Goal: Navigation & Orientation: Find specific page/section

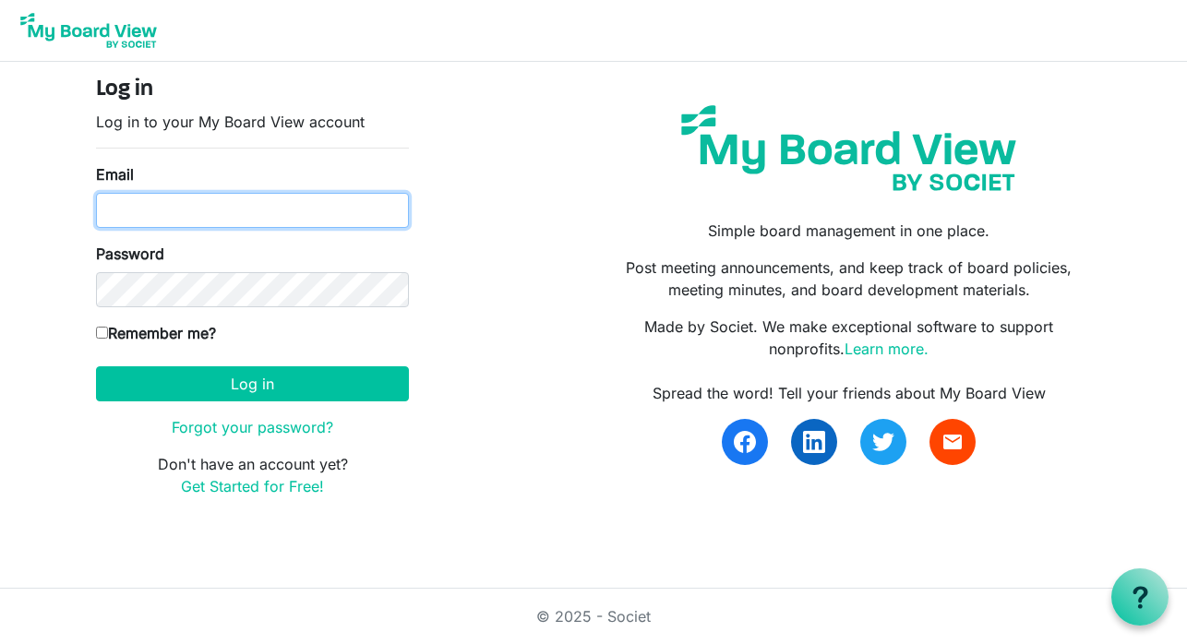
type input "wonin2010@yahoo.ca"
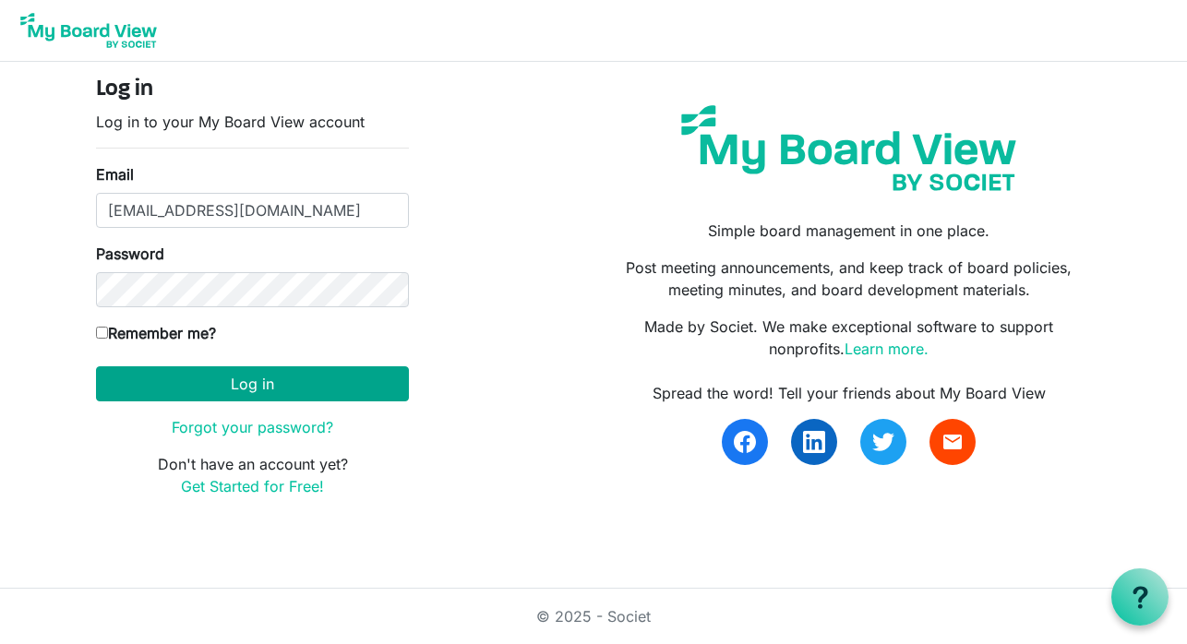
click at [320, 375] on button "Log in" at bounding box center [252, 383] width 313 height 35
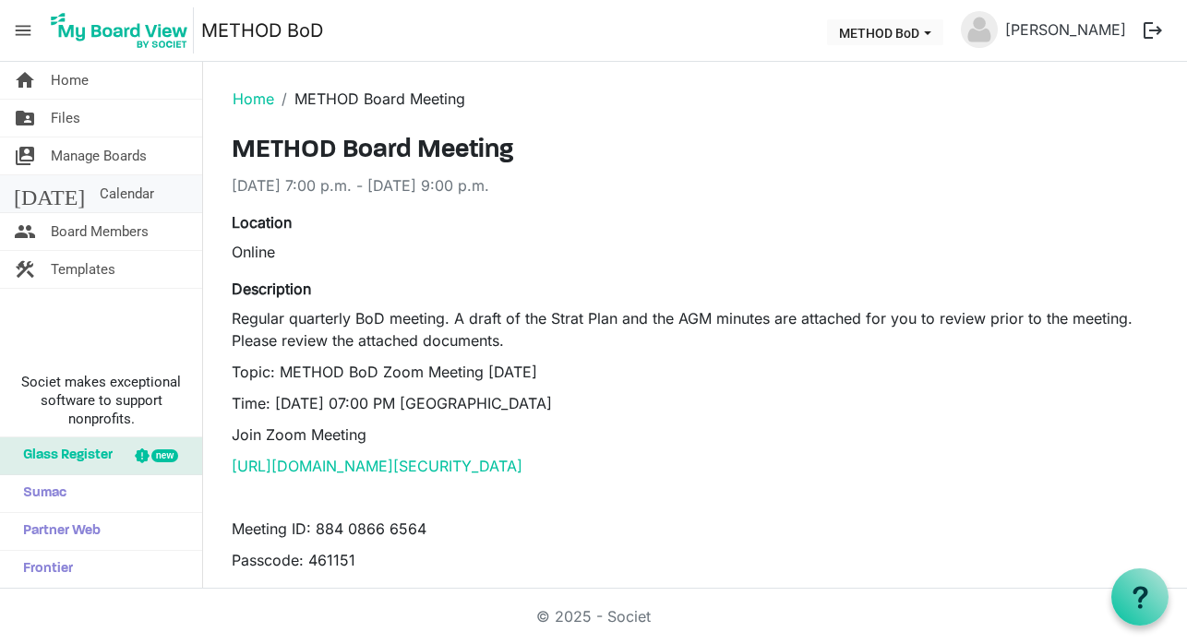
click at [100, 195] on span "Calendar" at bounding box center [127, 193] width 54 height 37
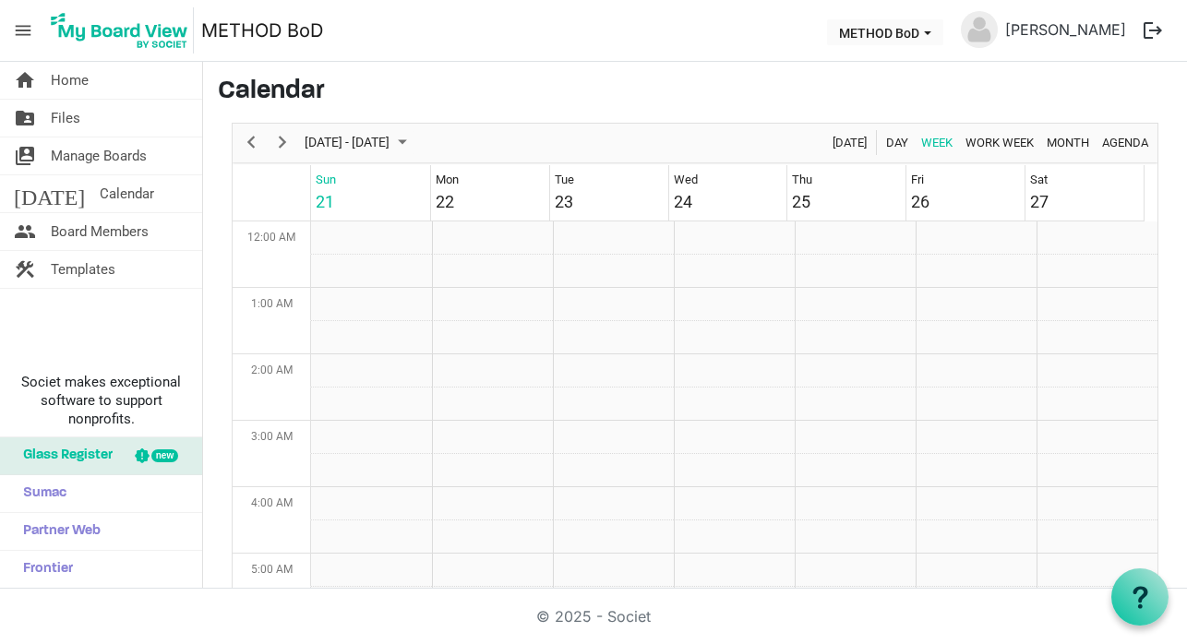
scroll to position [598, 0]
click at [78, 83] on span "Home" at bounding box center [70, 80] width 38 height 37
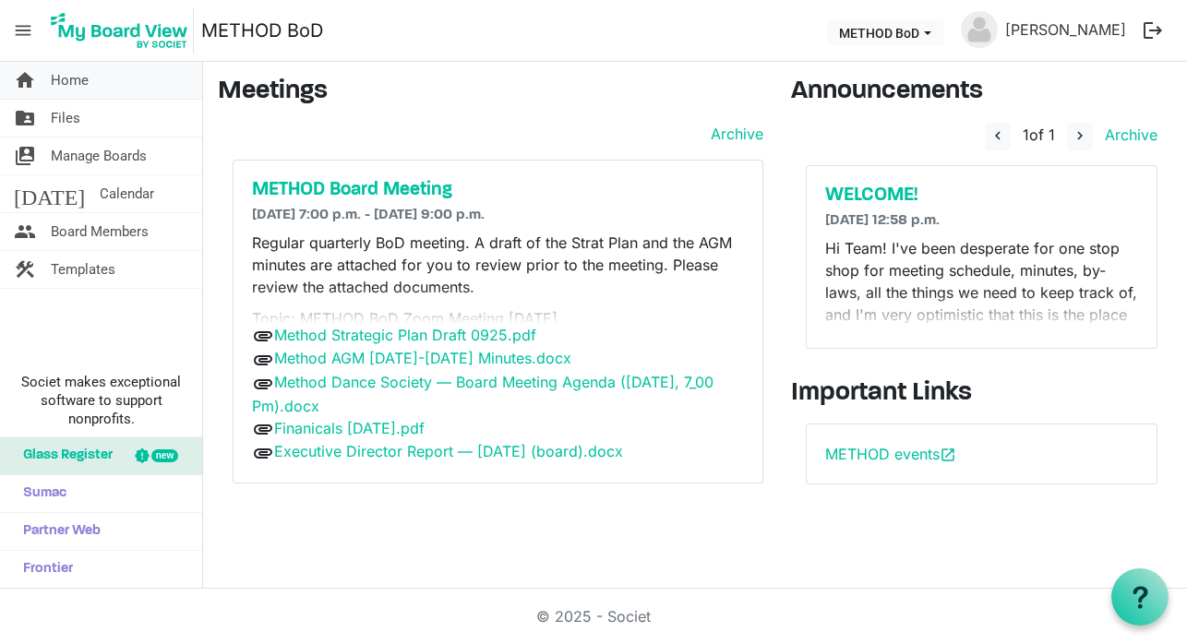
click at [66, 83] on span "Home" at bounding box center [70, 80] width 38 height 37
click at [100, 195] on span "Calendar" at bounding box center [127, 193] width 54 height 37
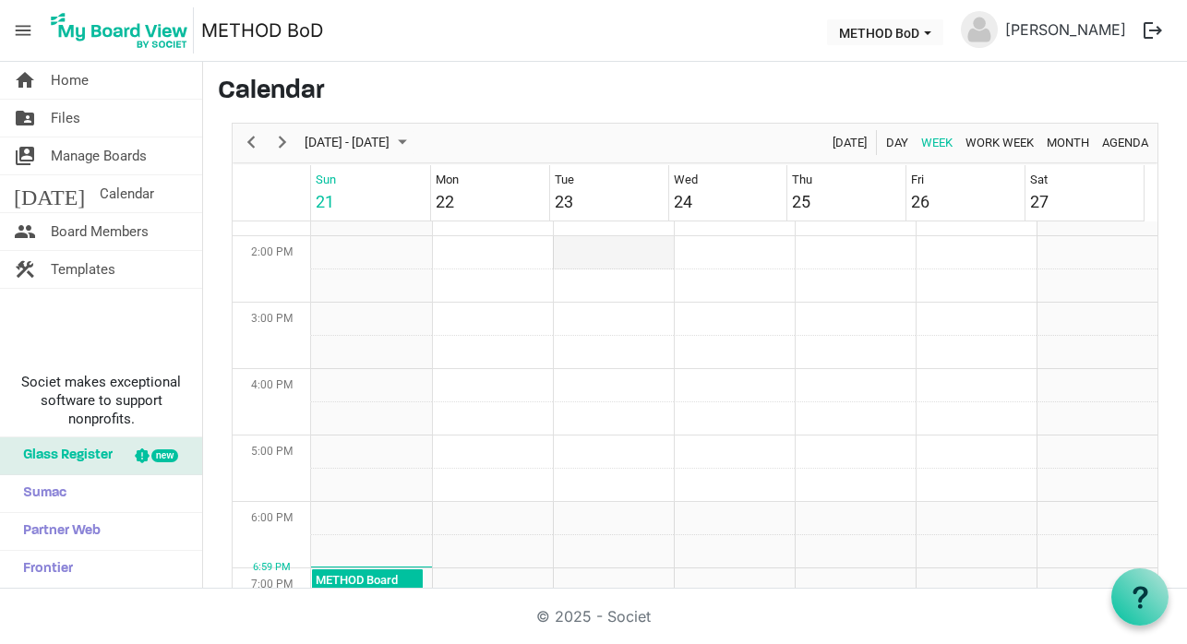
scroll to position [1187, 0]
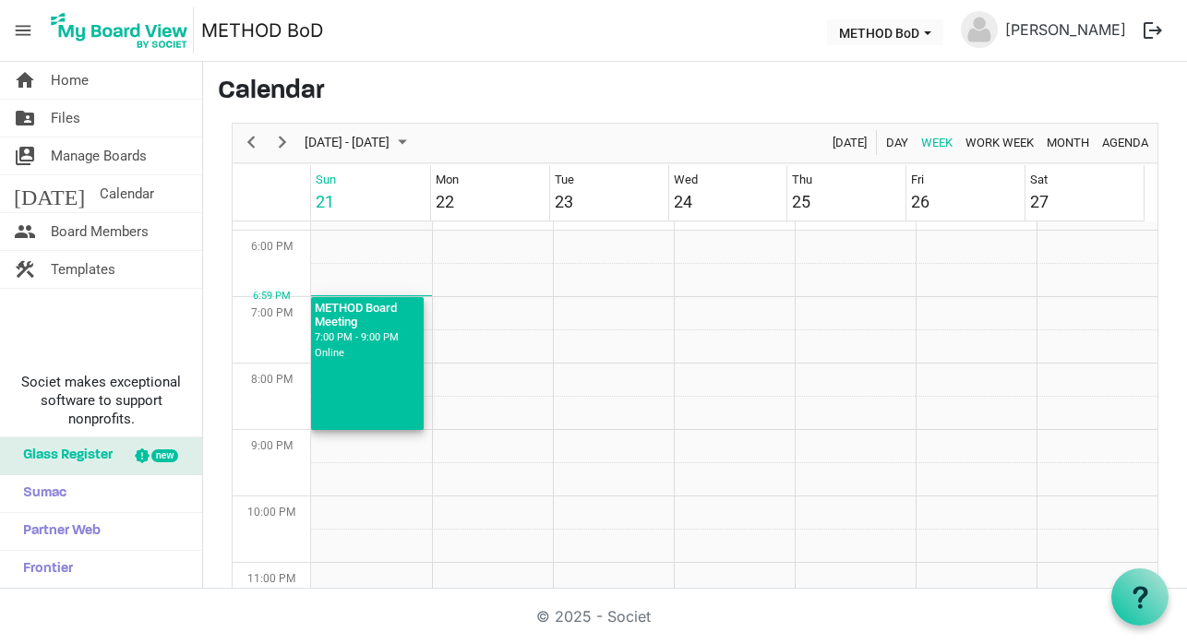
click at [383, 321] on div "METHOD Board Meeting" at bounding box center [367, 313] width 105 height 32
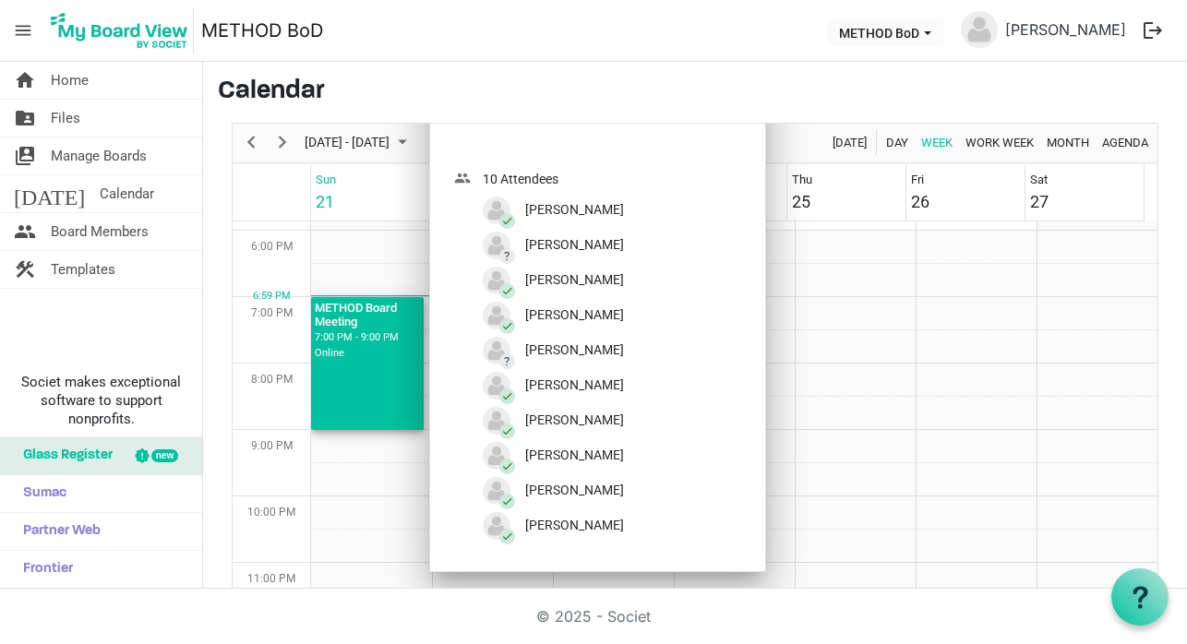
scroll to position [55, 0]
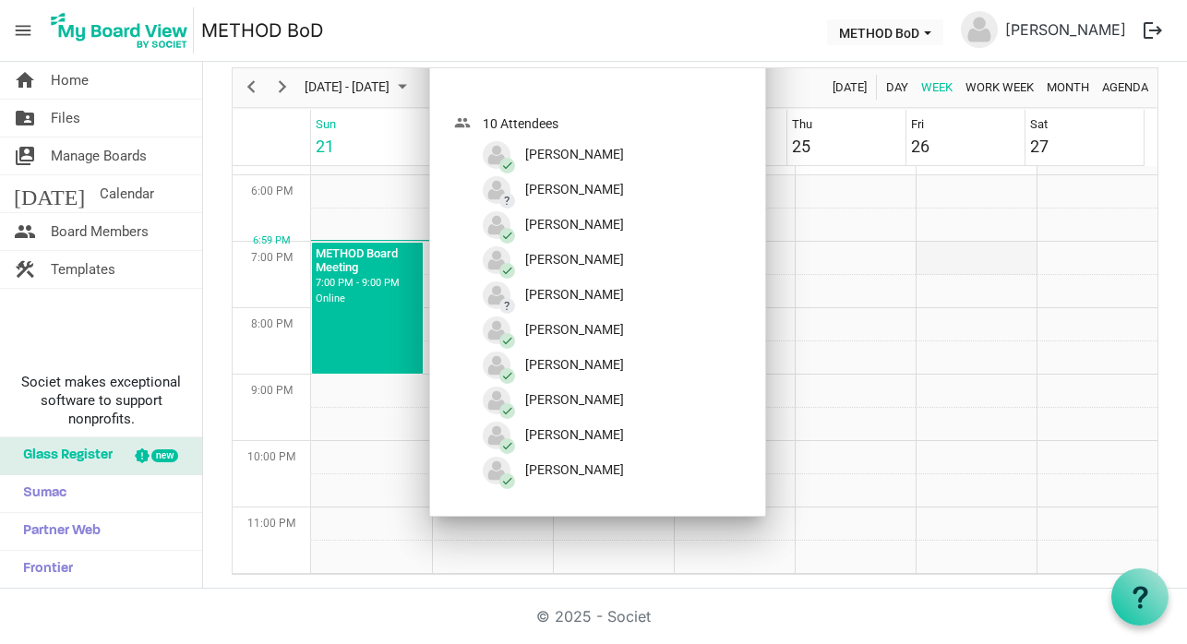
click at [915, 260] on td "Week of September 21, 2025" at bounding box center [975, 258] width 121 height 33
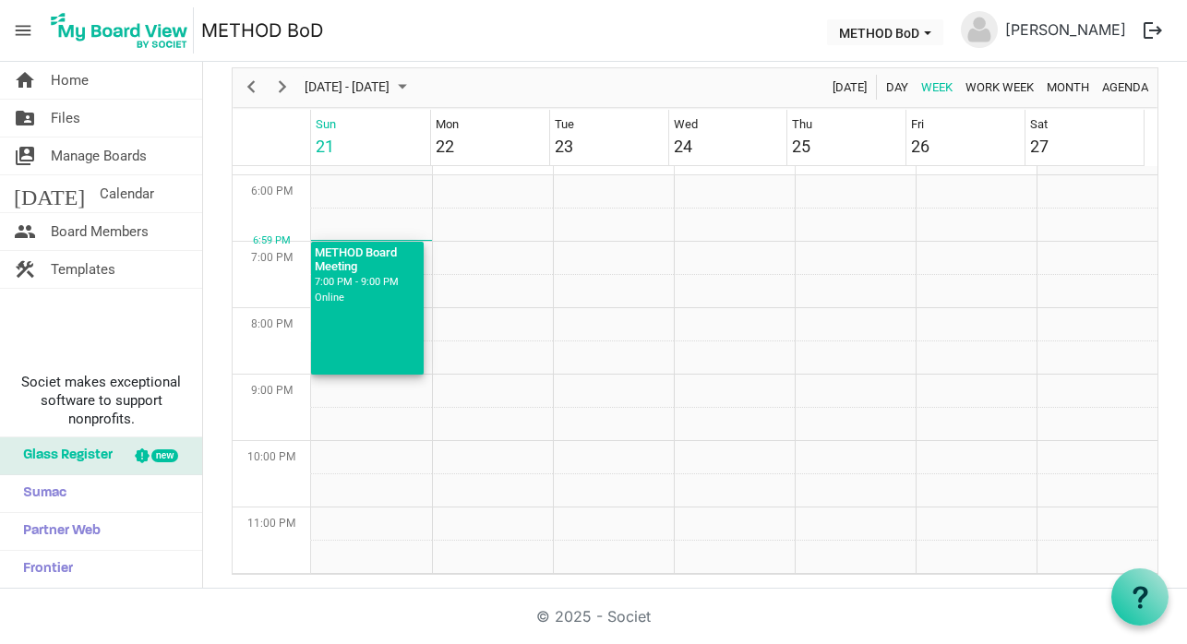
click at [346, 323] on div "METHOD Board Meeting 7:00 PM - 9:00 PM Online" at bounding box center [367, 308] width 113 height 133
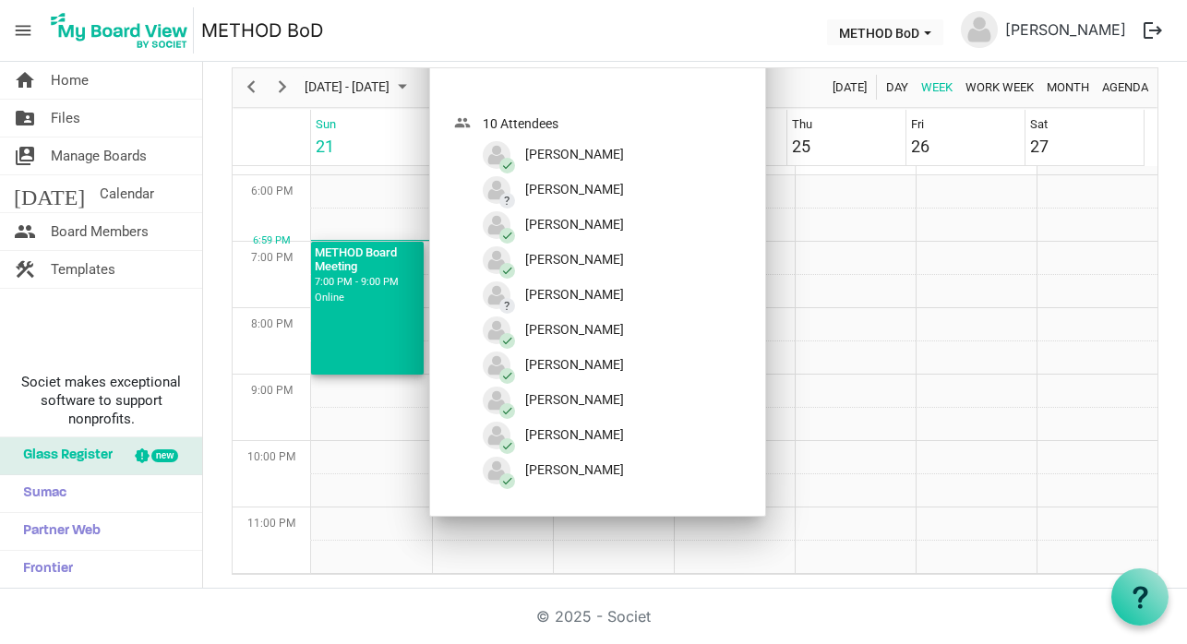
click at [346, 323] on div "METHOD Board Meeting 7:00 PM - 9:00 PM Online" at bounding box center [367, 308] width 113 height 133
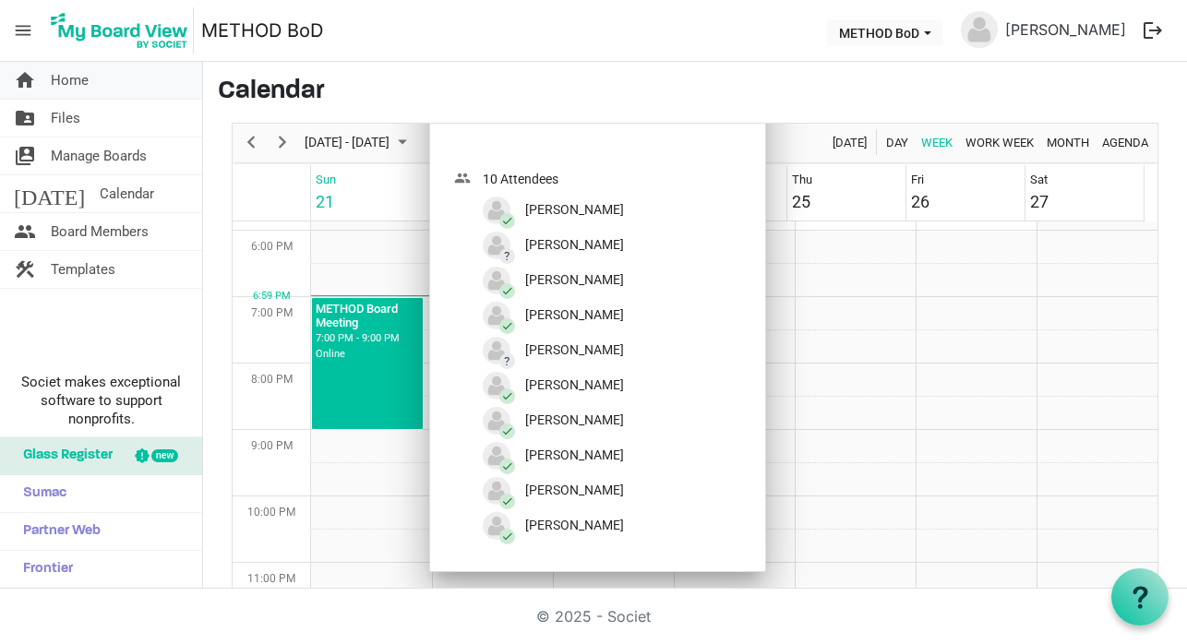
click at [72, 83] on span "Home" at bounding box center [70, 80] width 38 height 37
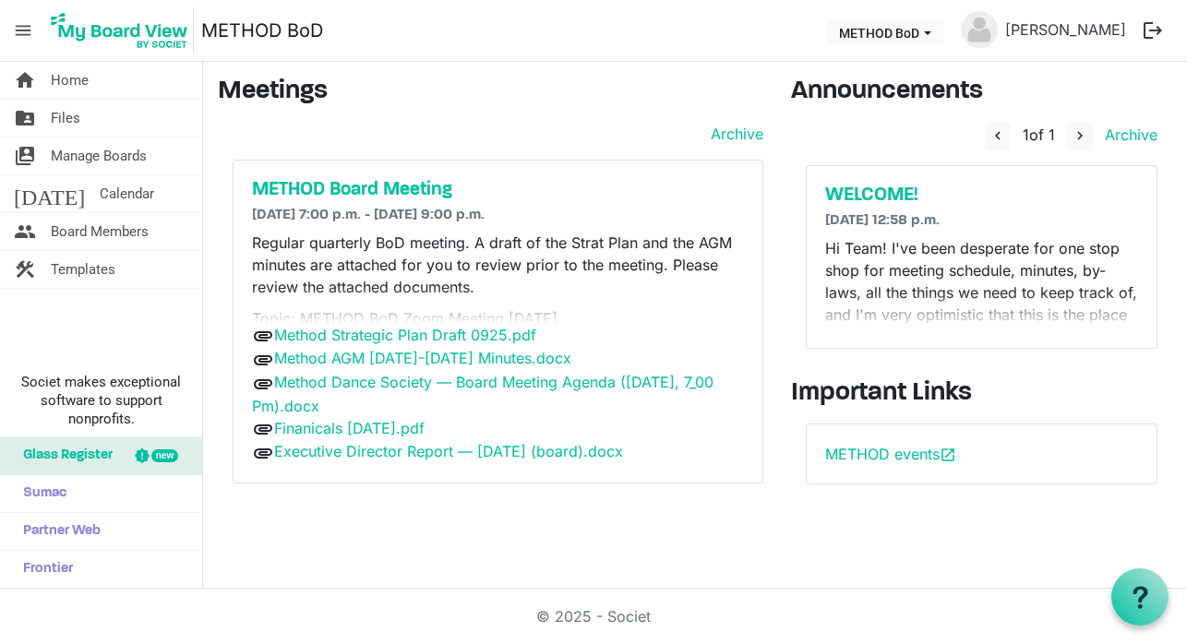
click at [951, 293] on p "Hi Team! I've been desperate for one stop shop for meeting schedule, minutes, b…" at bounding box center [981, 325] width 313 height 177
click at [71, 114] on span "Files" at bounding box center [66, 118] width 30 height 37
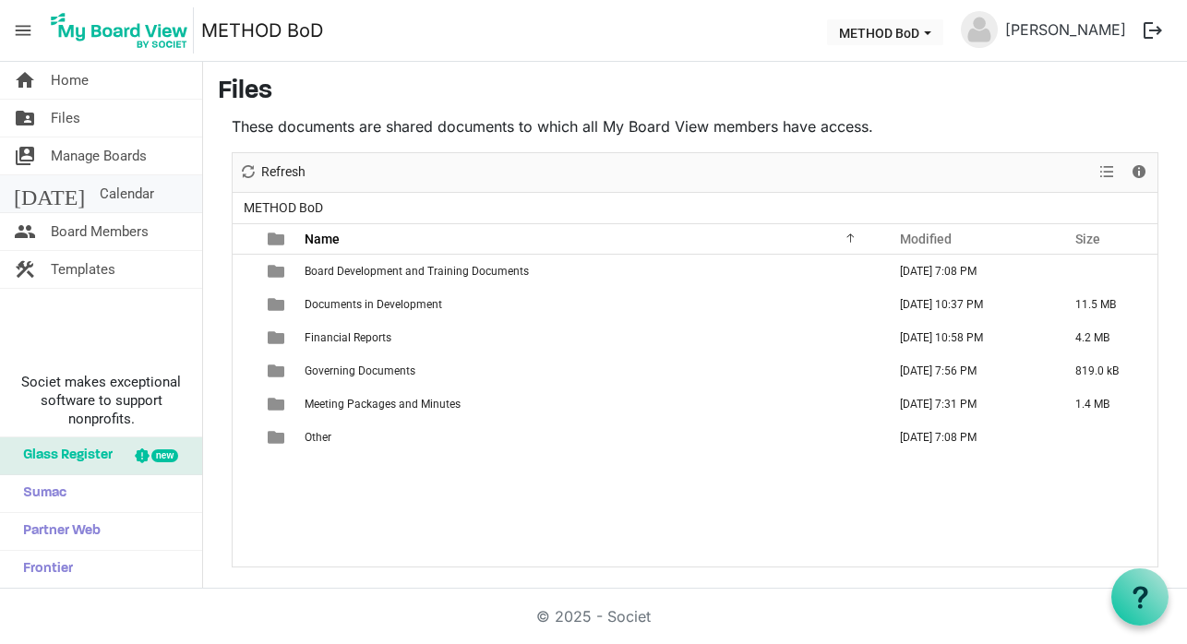
click at [100, 198] on span "Calendar" at bounding box center [127, 193] width 54 height 37
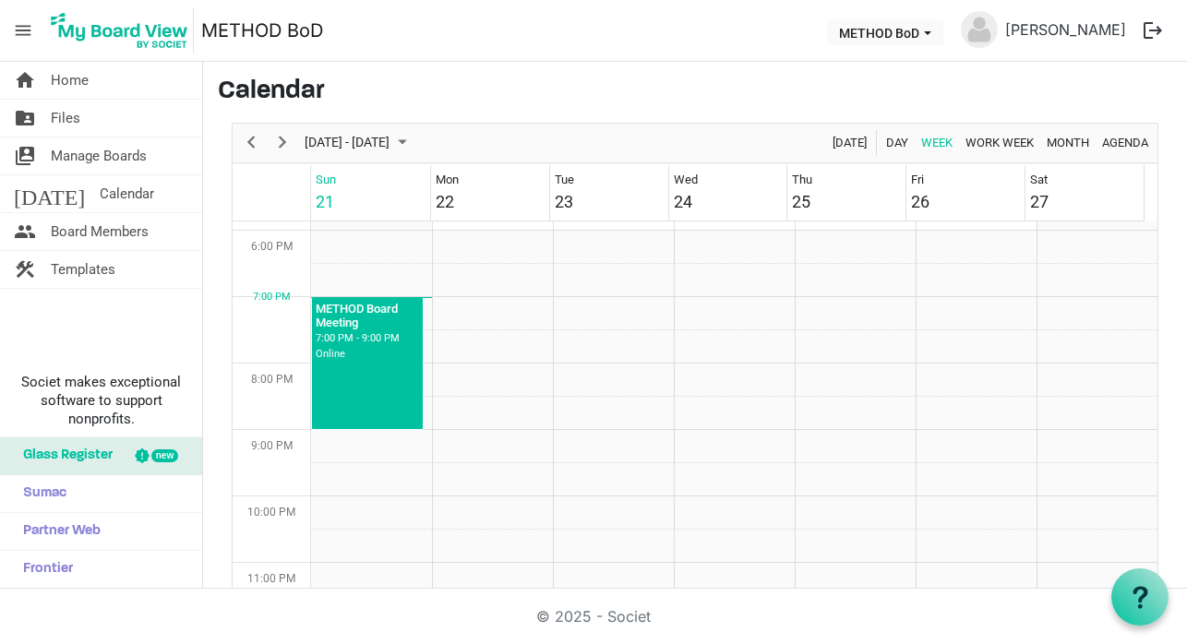
scroll to position [55, 0]
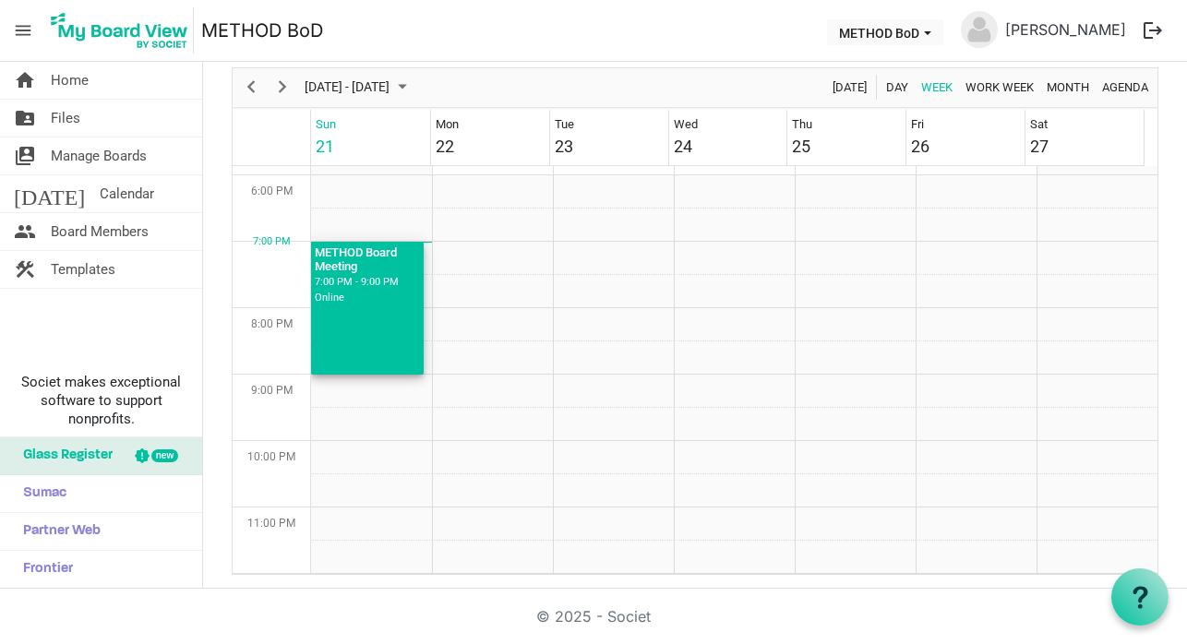
click at [345, 310] on div "METHOD Board Meeting 7:00 PM - 9:00 PM Online" at bounding box center [367, 308] width 113 height 133
